Goal: Check status: Check status

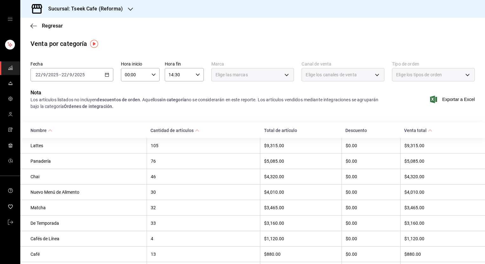
click at [81, 72] on input "2025" at bounding box center [79, 74] width 11 height 5
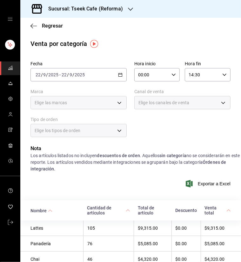
click at [68, 73] on span "/" at bounding box center [68, 74] width 2 height 5
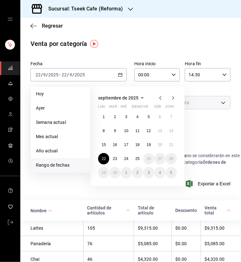
click at [159, 101] on icon "button" at bounding box center [160, 98] width 8 height 8
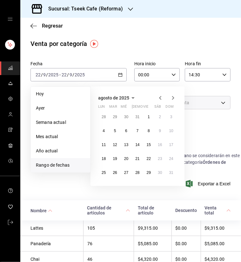
click at [159, 101] on icon "button" at bounding box center [160, 98] width 8 height 8
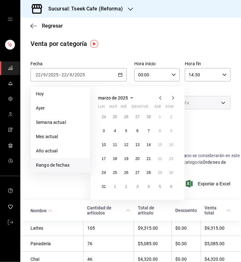
click at [159, 101] on icon "button" at bounding box center [160, 98] width 8 height 8
click at [159, 116] on abbr "1" at bounding box center [160, 117] width 2 height 4
click at [149, 173] on abbr "28" at bounding box center [148, 173] width 4 height 4
type input "23:59"
